Goal: Task Accomplishment & Management: Complete application form

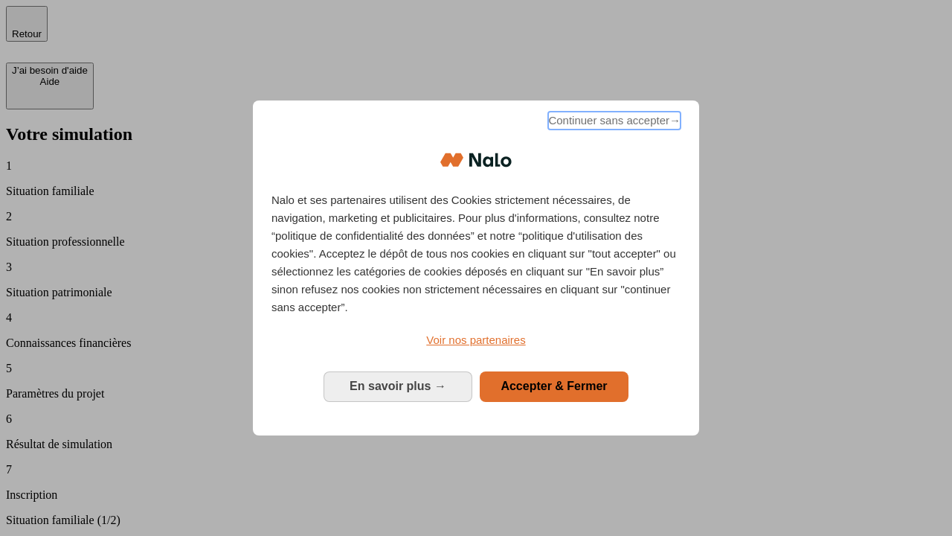
click at [613, 123] on span "Continuer sans accepter →" at bounding box center [614, 121] width 132 height 18
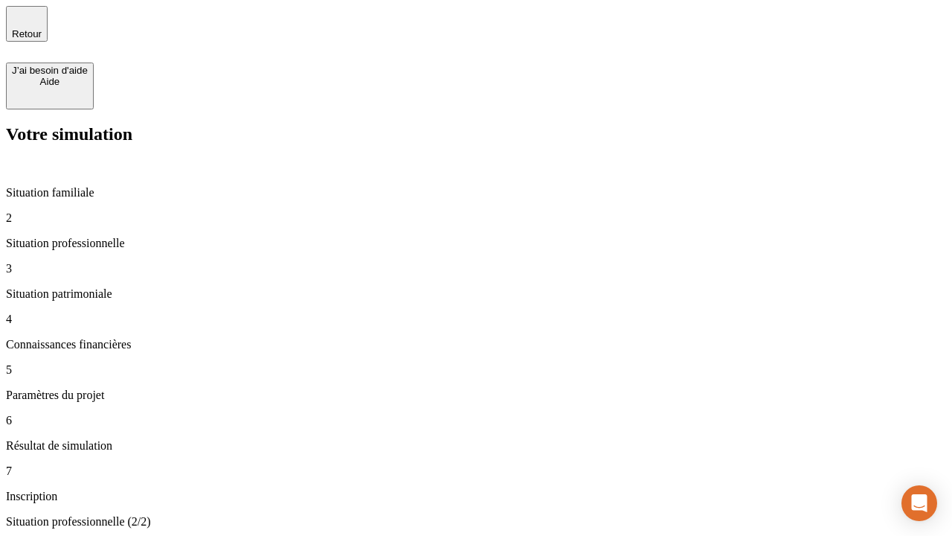
type input "30 000"
type input "40 000"
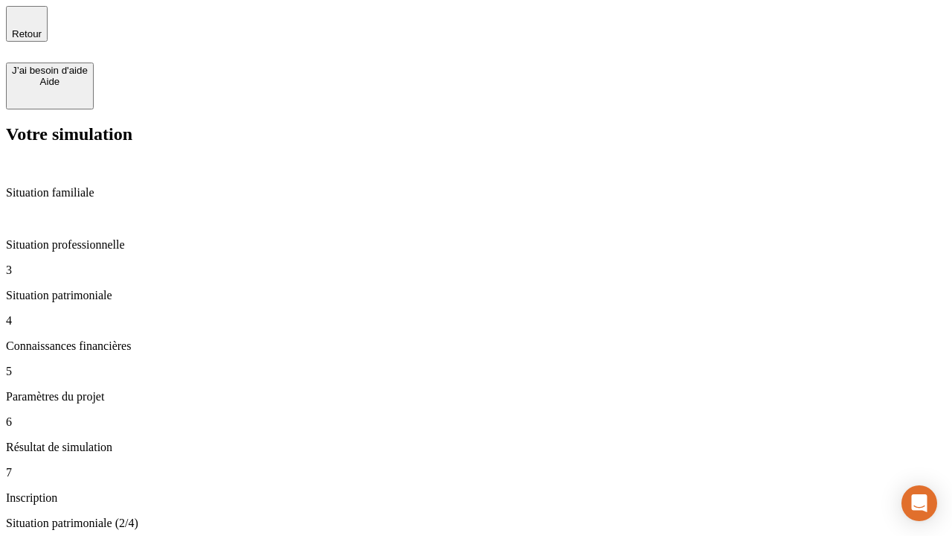
type input "1 100"
type input "20"
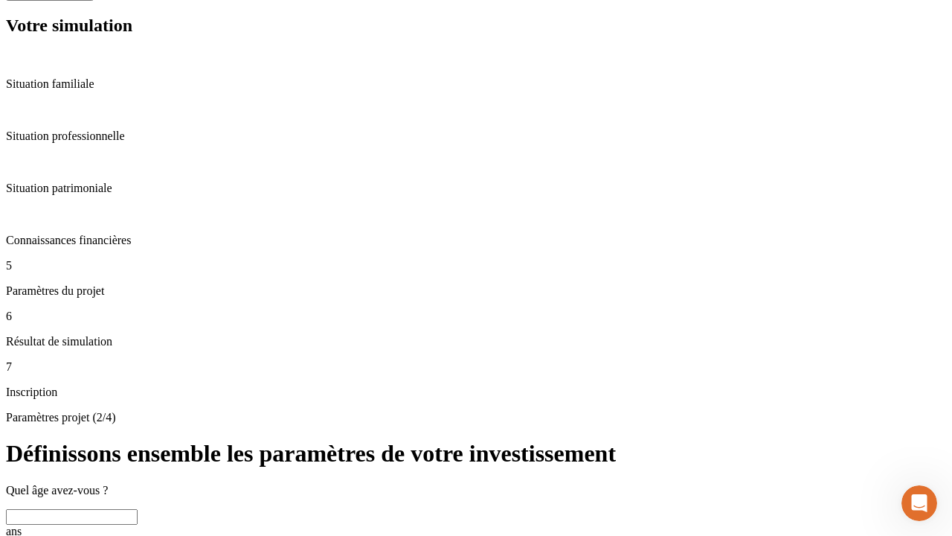
scroll to position [39, 0]
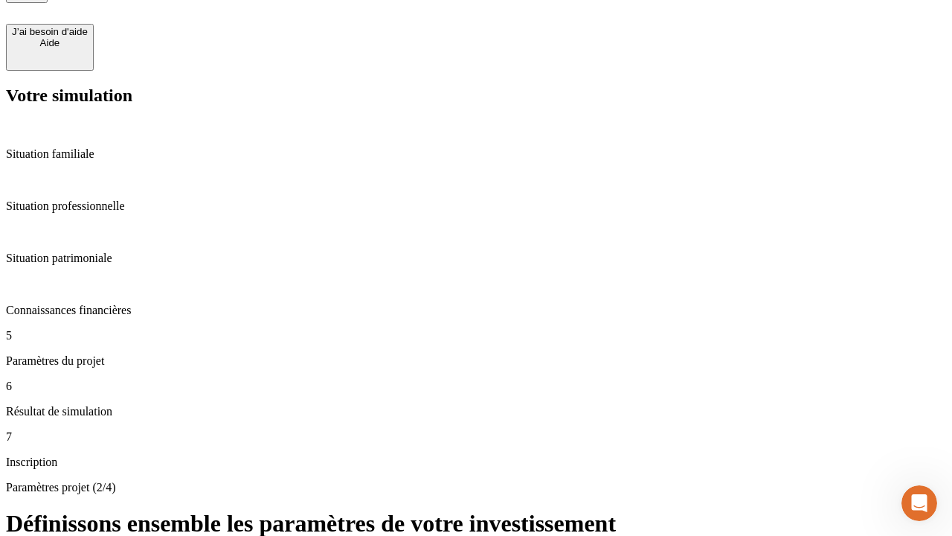
type input "40"
type input "50 000"
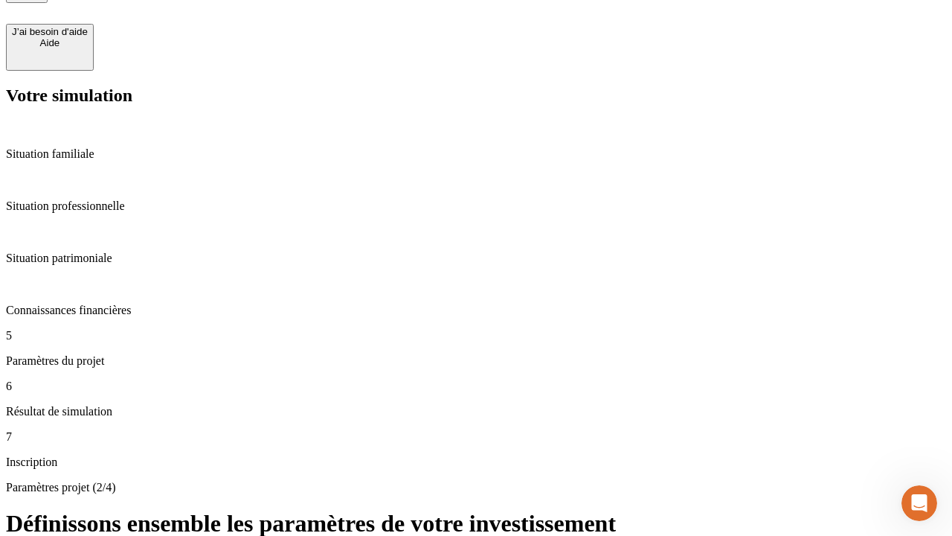
type input "640"
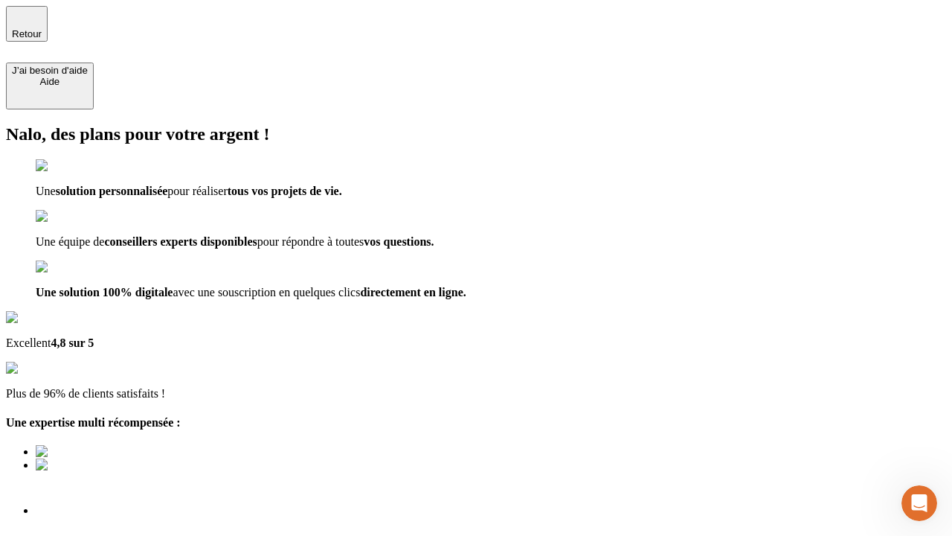
type input "[EMAIL_ADDRESS][DOMAIN_NAME]"
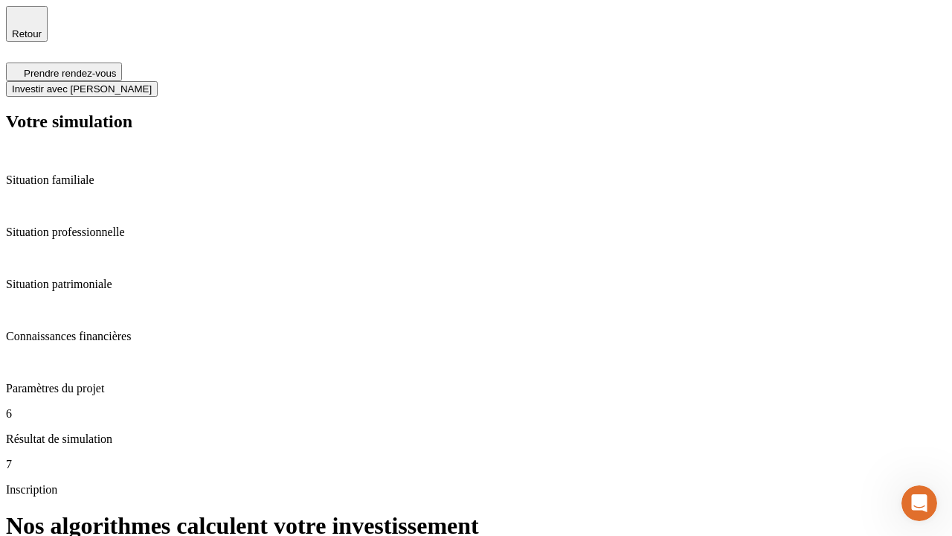
scroll to position [6, 0]
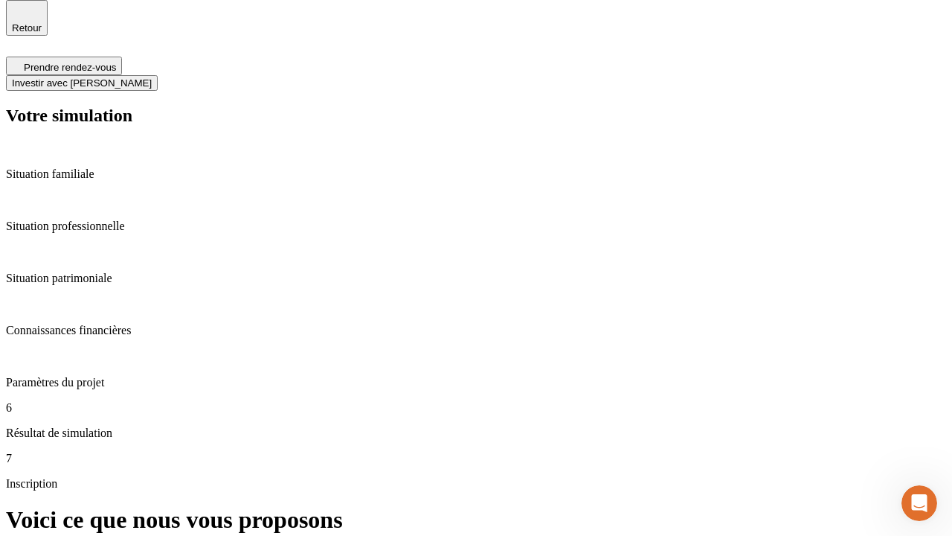
click at [152, 77] on span "Investir avec [PERSON_NAME]" at bounding box center [82, 82] width 140 height 11
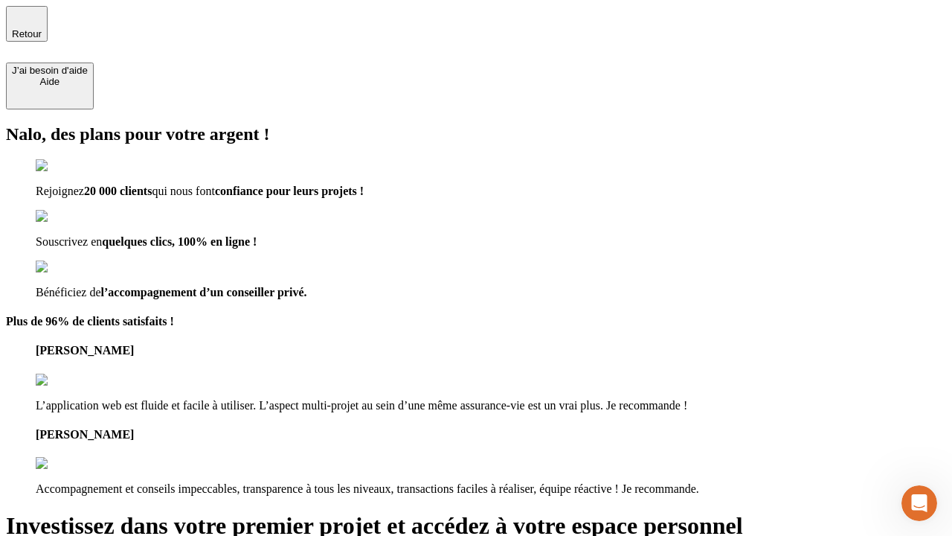
type input "abc"
